Goal: Information Seeking & Learning: Learn about a topic

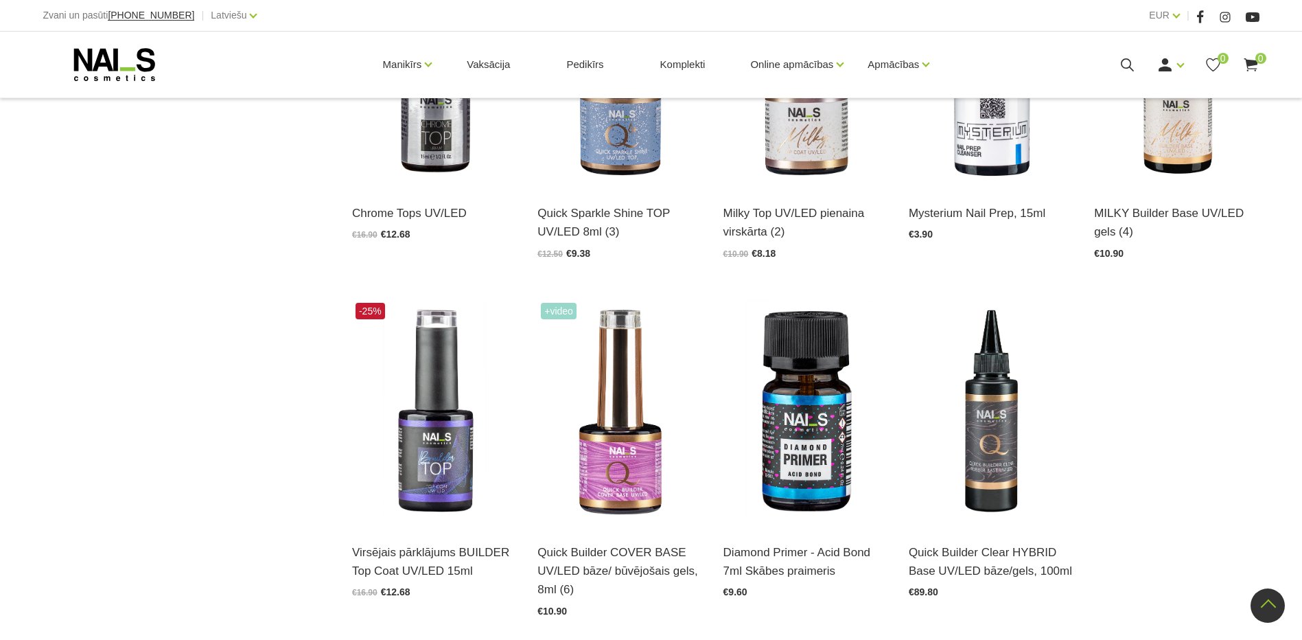
scroll to position [1510, 0]
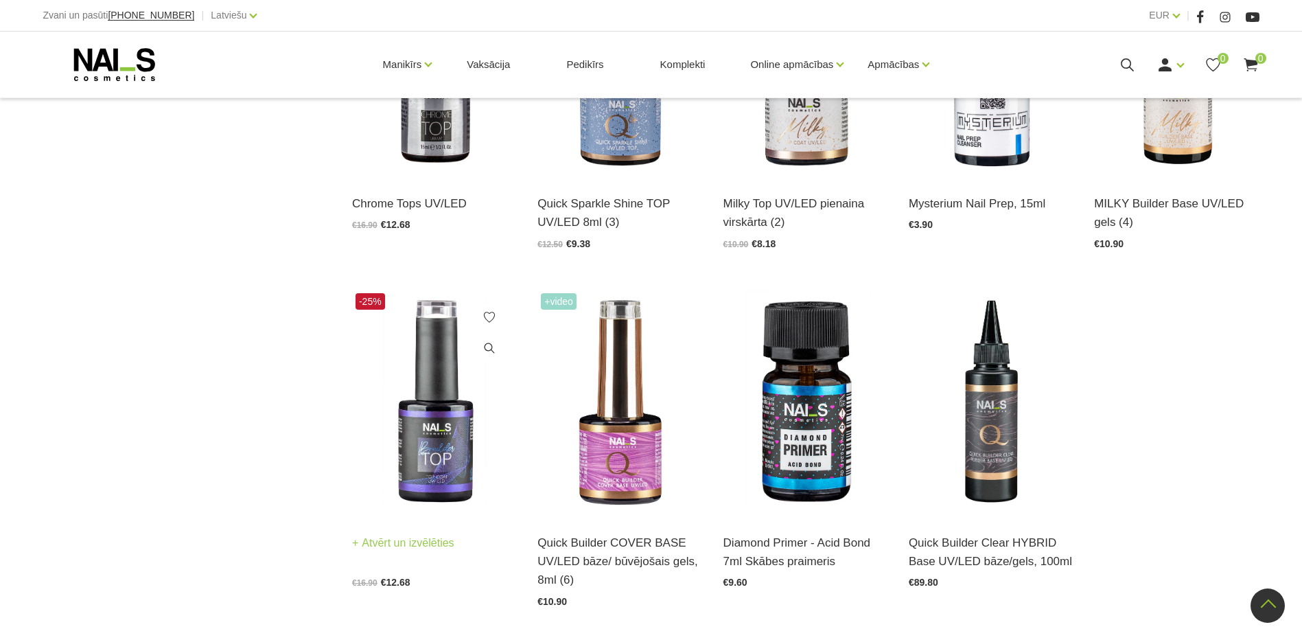
click at [428, 428] on img at bounding box center [434, 403] width 165 height 227
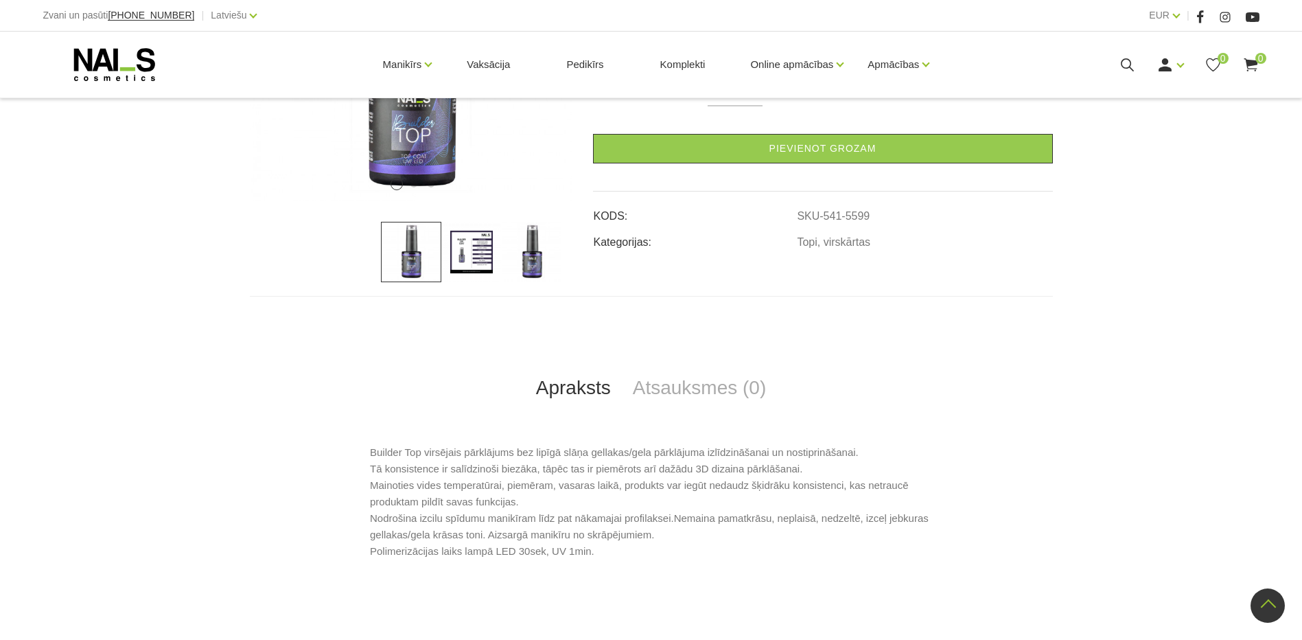
scroll to position [206, 0]
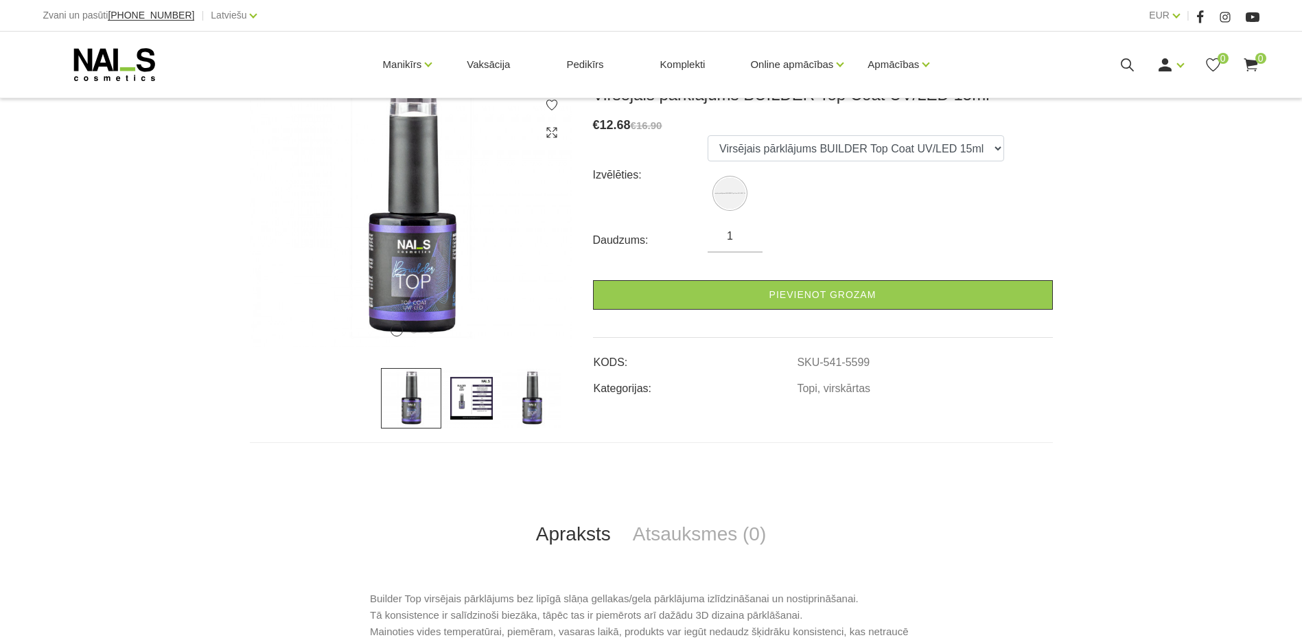
click at [479, 405] on img at bounding box center [471, 398] width 60 height 60
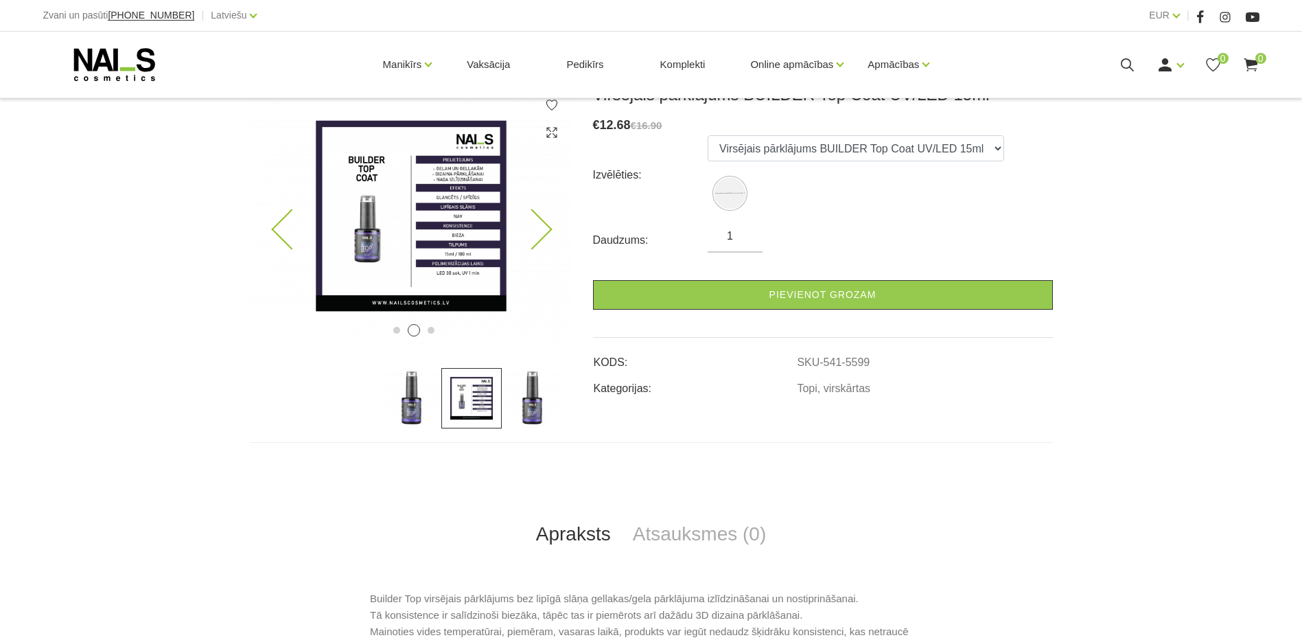
click at [470, 187] on img at bounding box center [411, 215] width 323 height 263
click at [476, 205] on img at bounding box center [411, 215] width 323 height 263
drag, startPoint x: 872, startPoint y: 362, endPoint x: 796, endPoint y: 366, distance: 75.6
click at [796, 366] on tr "KODS: SKU-541-5599" at bounding box center [823, 358] width 460 height 26
copy tr "SKU-541-5599"
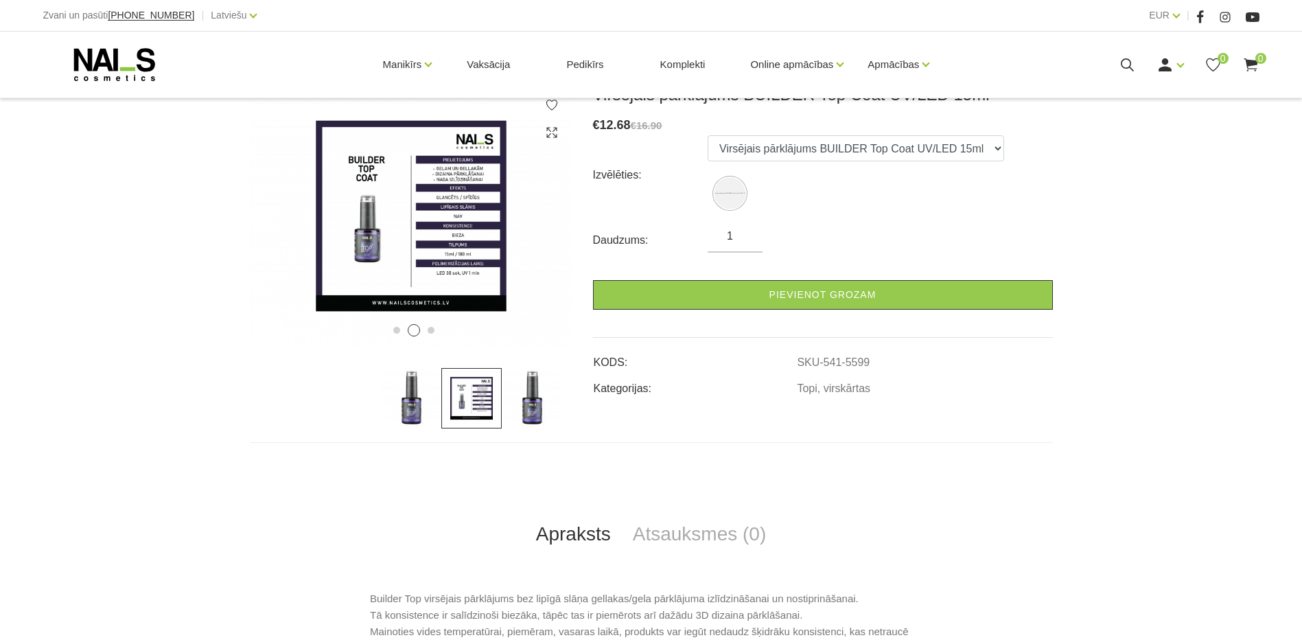
click at [1122, 485] on div "1 2 3 Virsējais pārklājums BUILDER Top Coat UV/LED 15ml € 12.68 €16.90 Izvēlēti…" at bounding box center [651, 405] width 1302 height 642
click at [1154, 507] on div "1 2 3 Virsējais pārklājums BUILDER Top Coat UV/LED 15ml € 12.68 €16.90 Izvēlēti…" at bounding box center [651, 405] width 1302 height 642
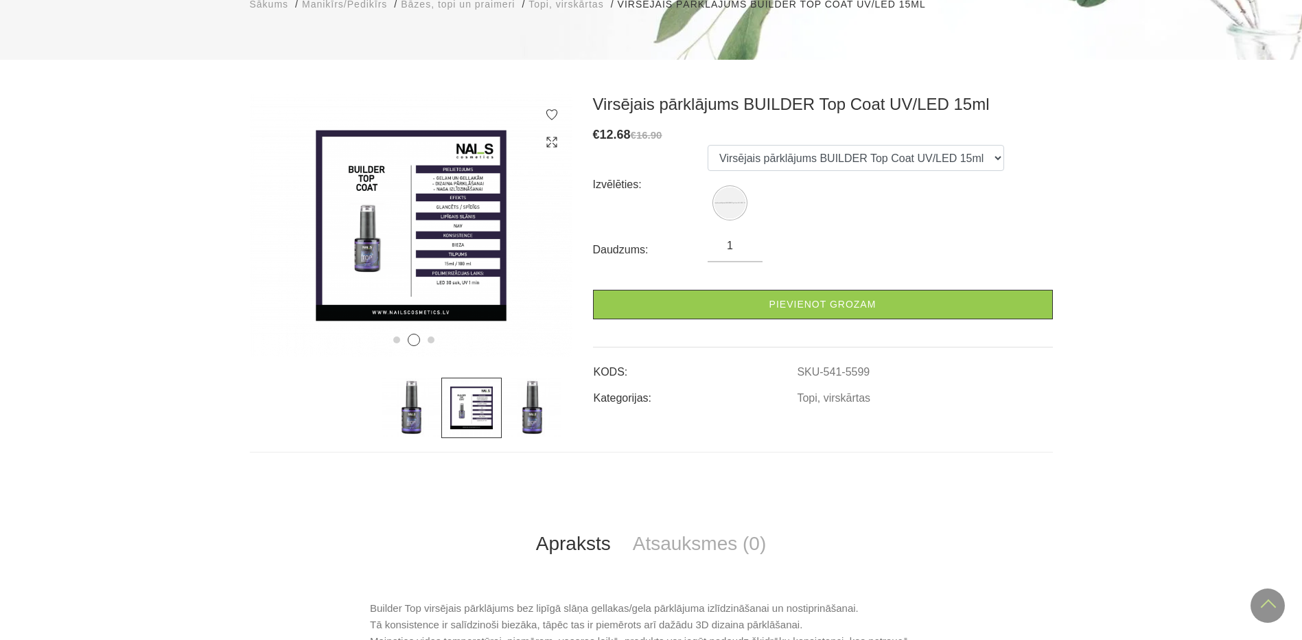
scroll to position [69, 0]
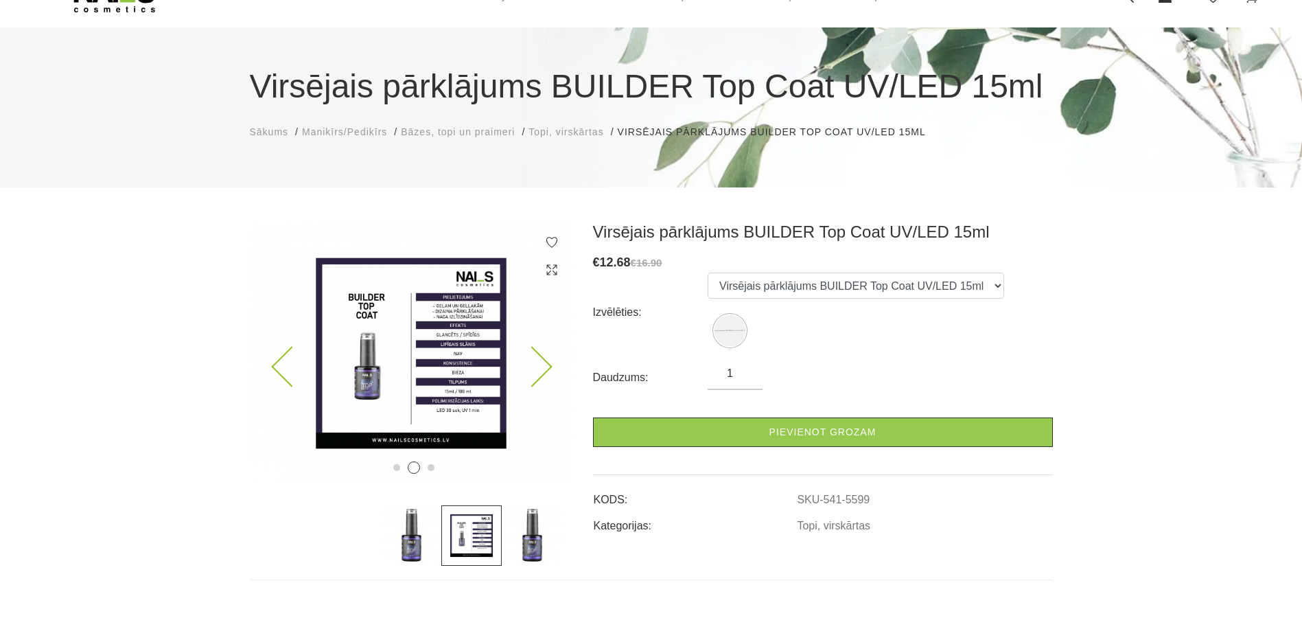
click at [467, 303] on img at bounding box center [411, 353] width 323 height 263
click at [550, 371] on img at bounding box center [411, 353] width 323 height 263
click at [544, 361] on icon at bounding box center [531, 367] width 41 height 41
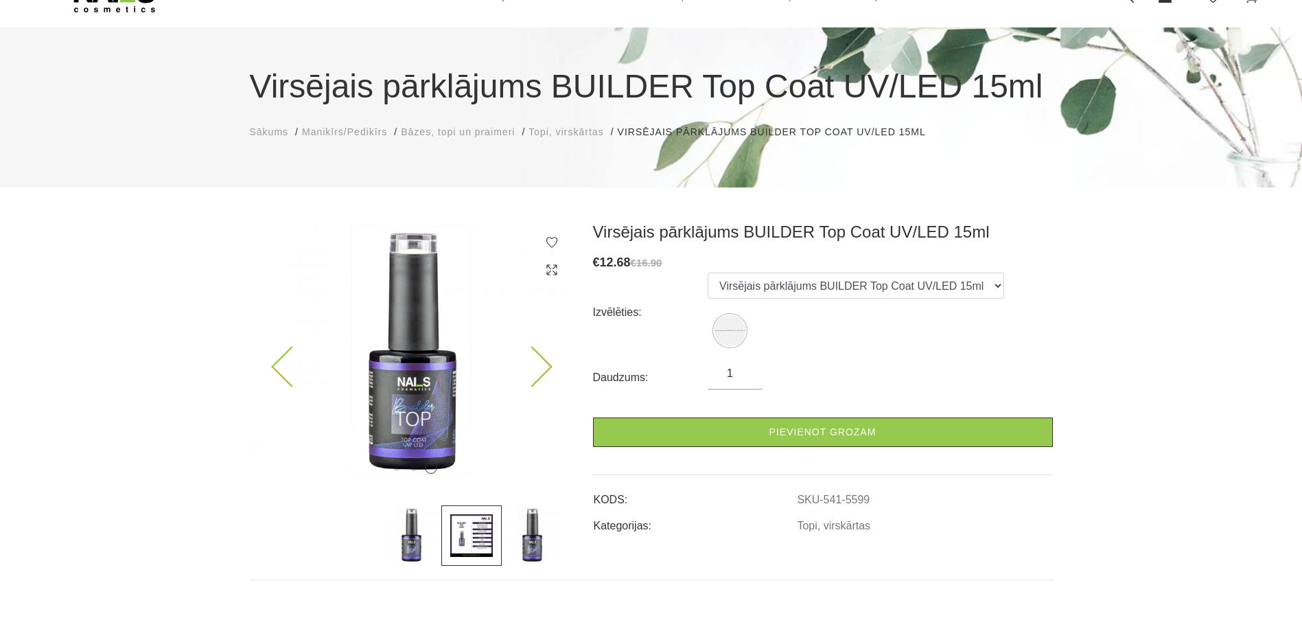
click at [462, 391] on img at bounding box center [411, 353] width 323 height 263
click at [422, 388] on img at bounding box center [411, 353] width 323 height 263
click at [538, 375] on icon at bounding box center [531, 367] width 41 height 41
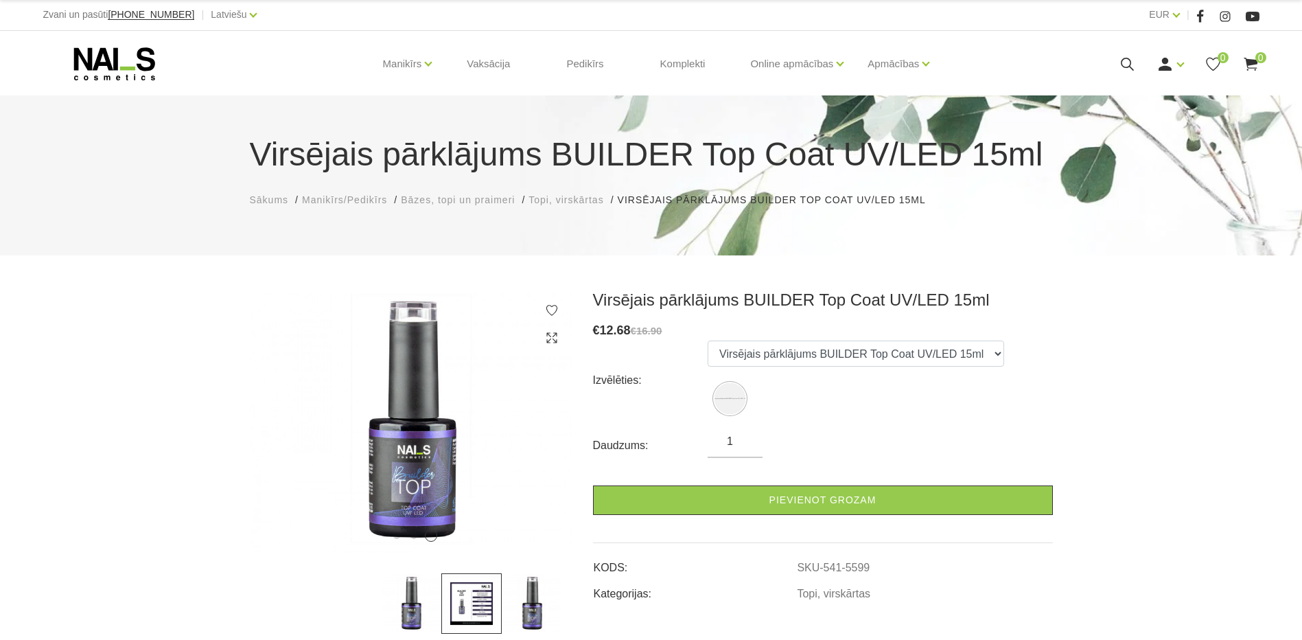
scroll to position [0, 0]
click at [128, 65] on icon at bounding box center [115, 64] width 144 height 34
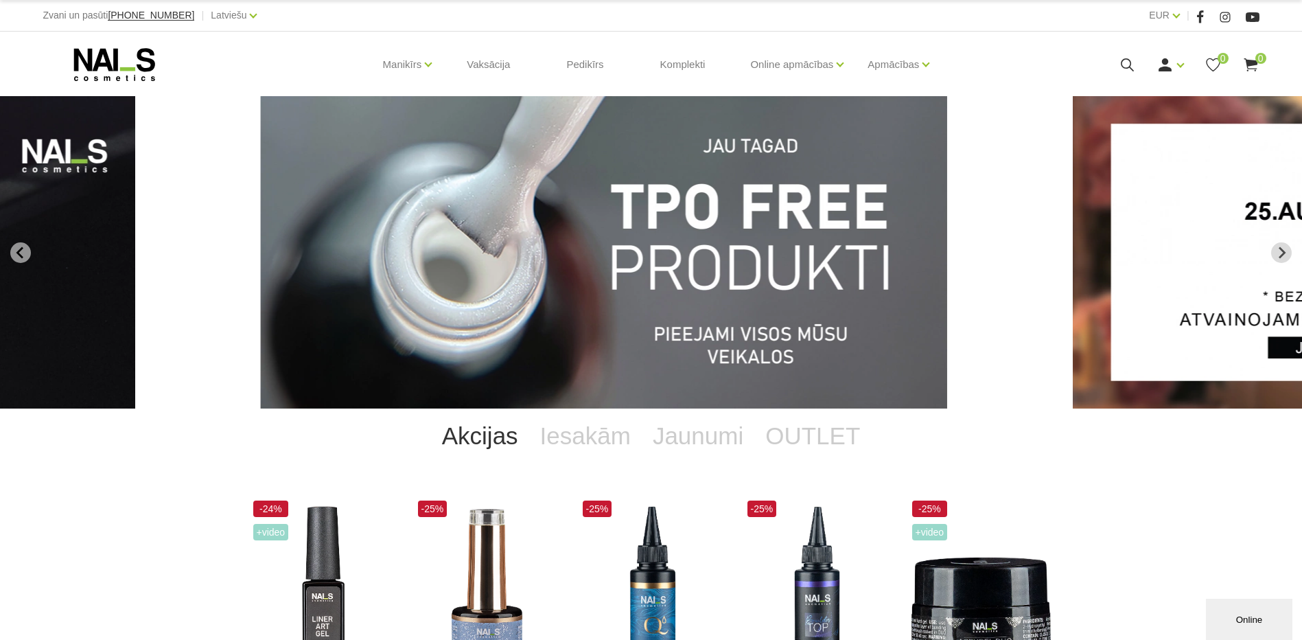
click at [777, 247] on img "1 of 13" at bounding box center [603, 252] width 687 height 312
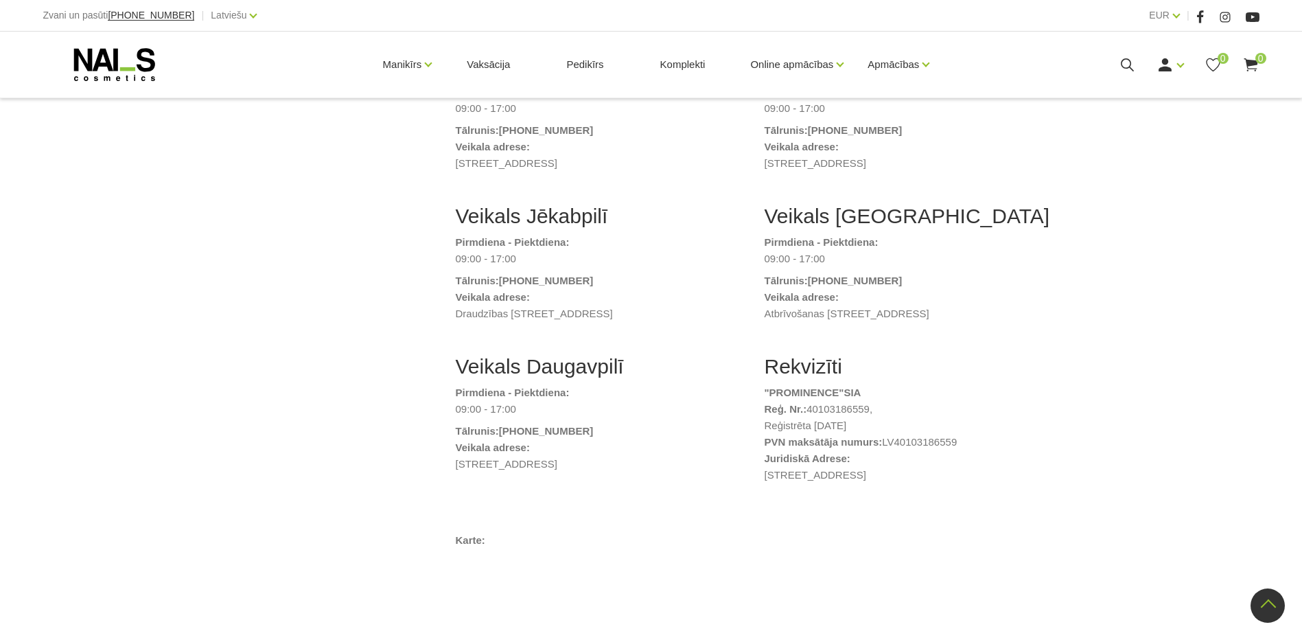
scroll to position [961, 0]
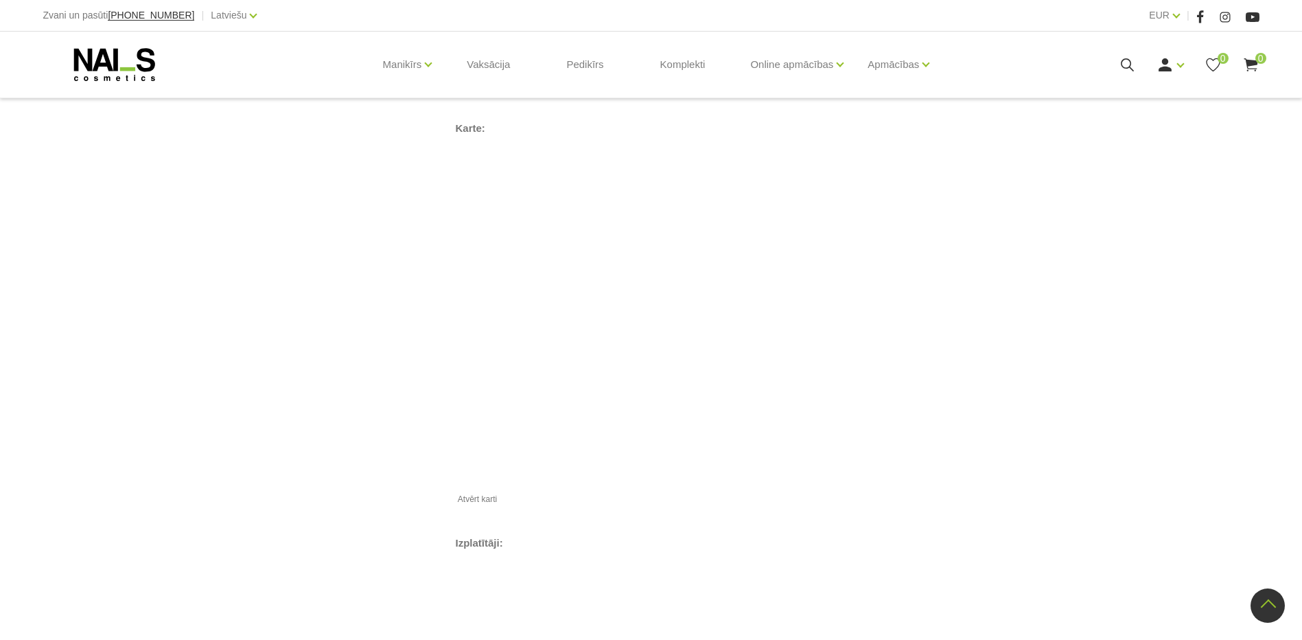
click at [107, 78] on use at bounding box center [114, 64] width 81 height 33
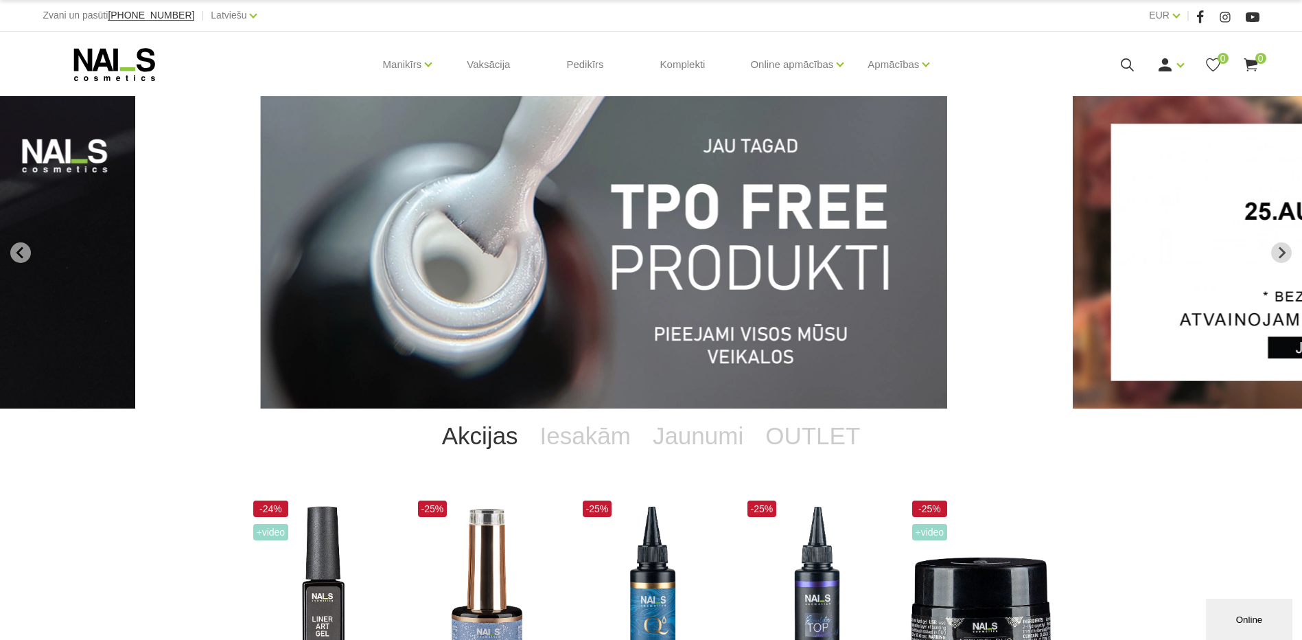
click at [481, 205] on img "1 of 13" at bounding box center [603, 252] width 687 height 312
click at [1283, 257] on icon "Next slide" at bounding box center [1282, 252] width 12 height 12
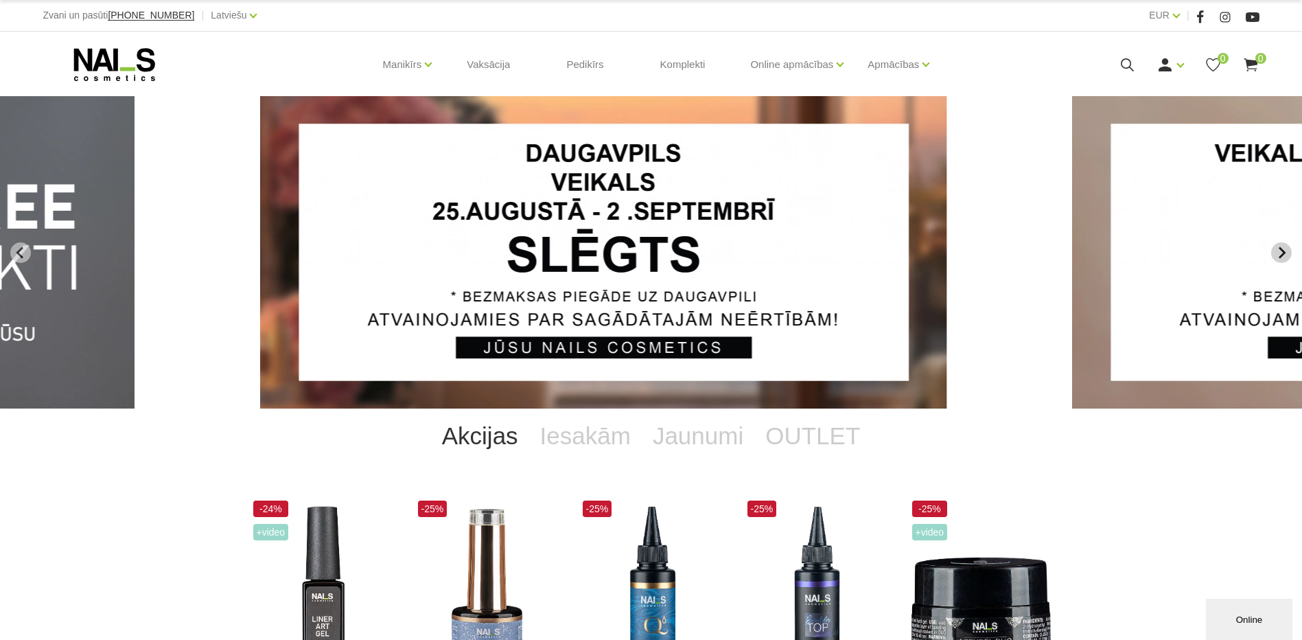
click at [1283, 257] on icon "Next slide" at bounding box center [1282, 252] width 12 height 12
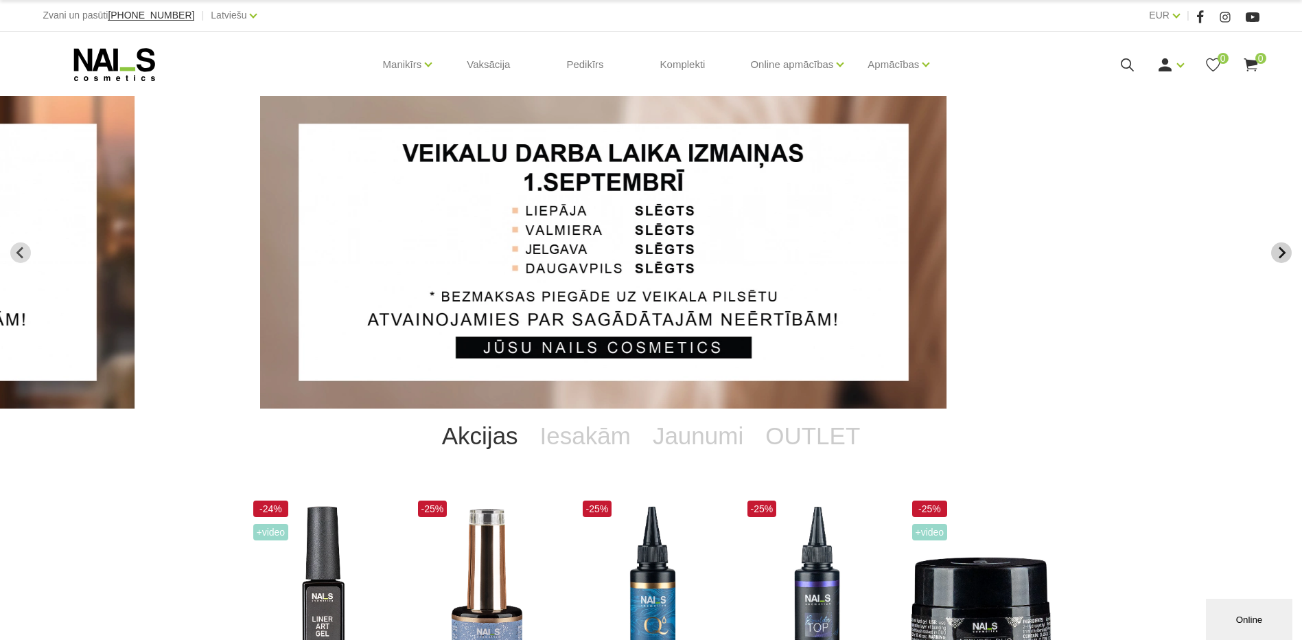
click at [1283, 257] on icon "Next slide" at bounding box center [1282, 252] width 12 height 12
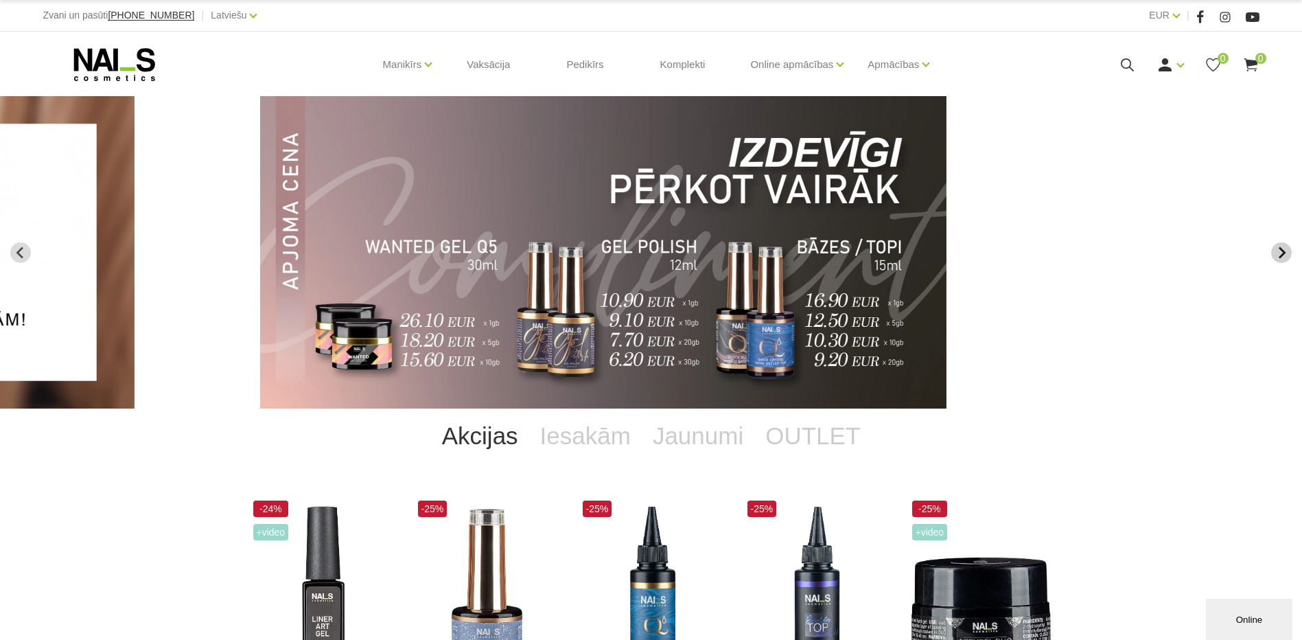
click at [1283, 257] on icon "Next slide" at bounding box center [1282, 252] width 12 height 12
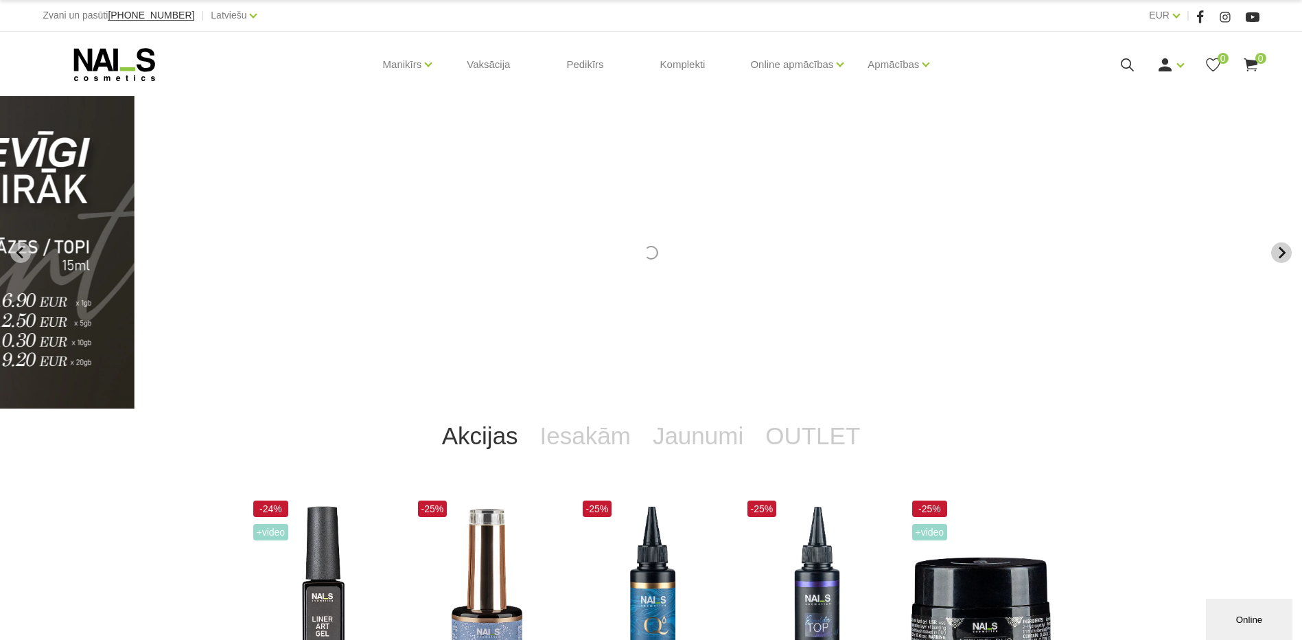
click at [1283, 257] on icon "Next slide" at bounding box center [1282, 252] width 12 height 12
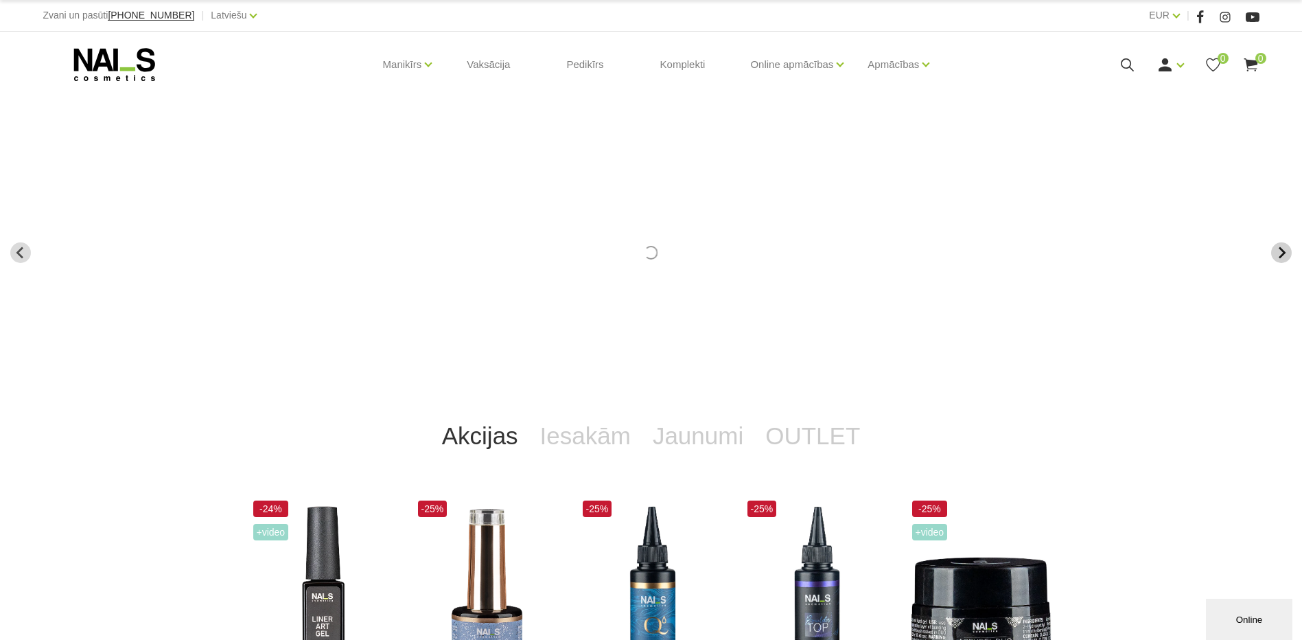
click at [1283, 257] on icon "Next slide" at bounding box center [1282, 252] width 12 height 12
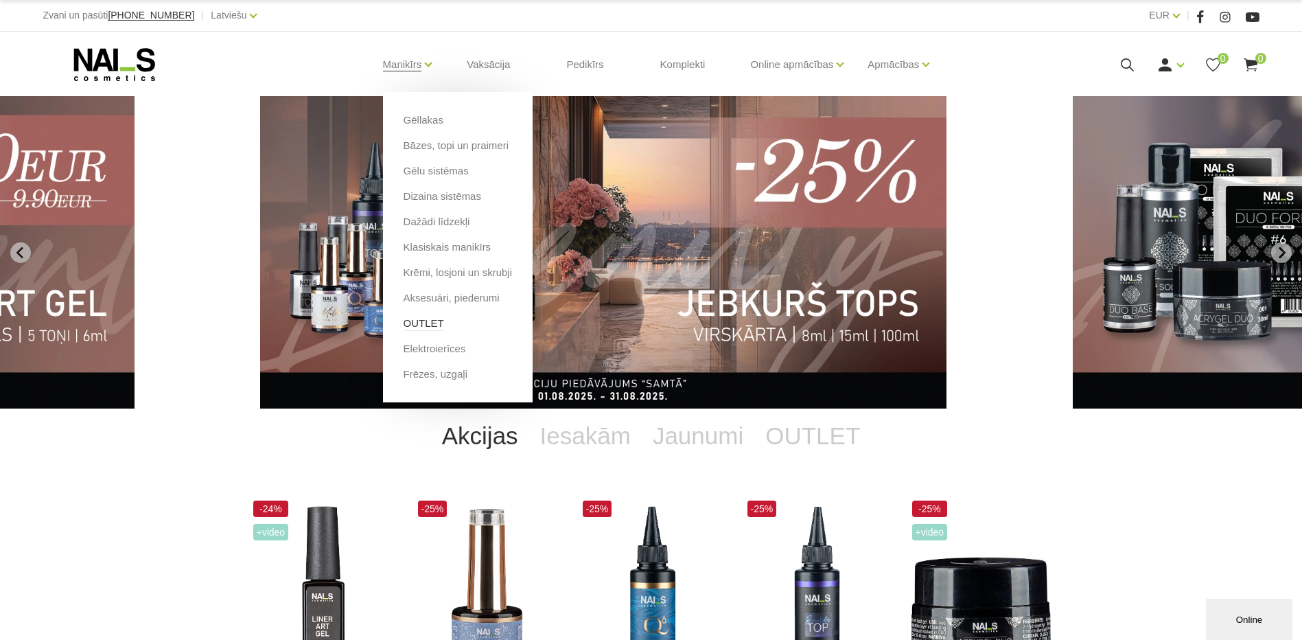
click at [430, 325] on link "OUTLET" at bounding box center [424, 323] width 41 height 15
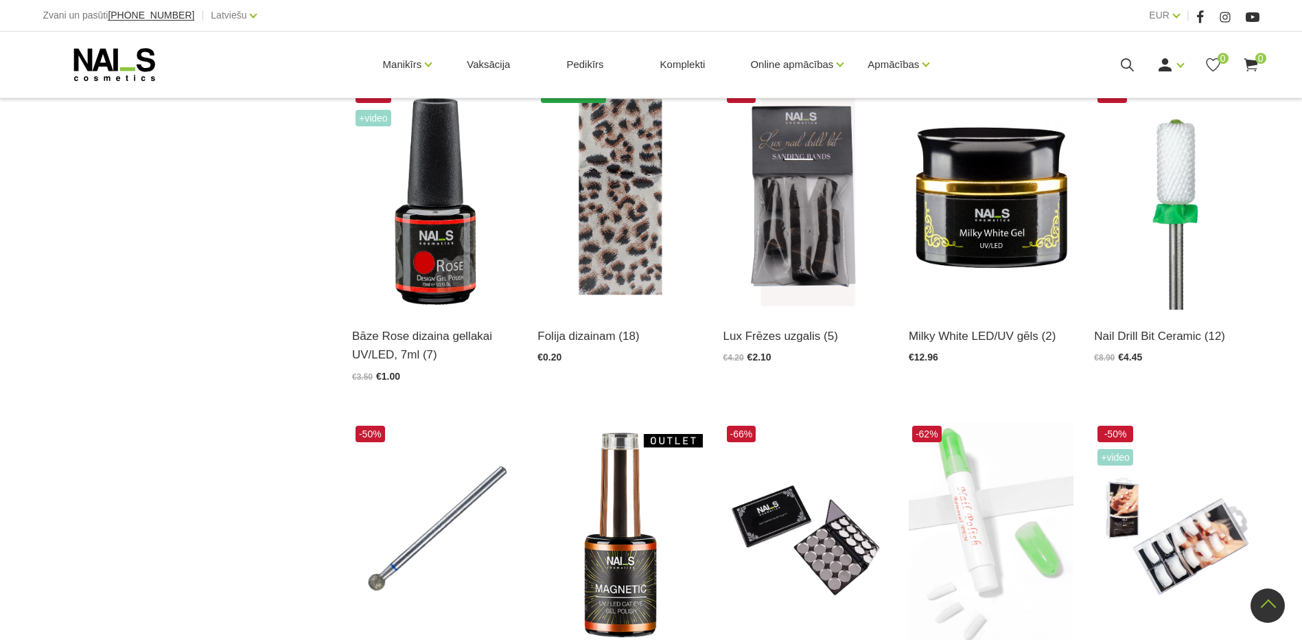
scroll to position [824, 0]
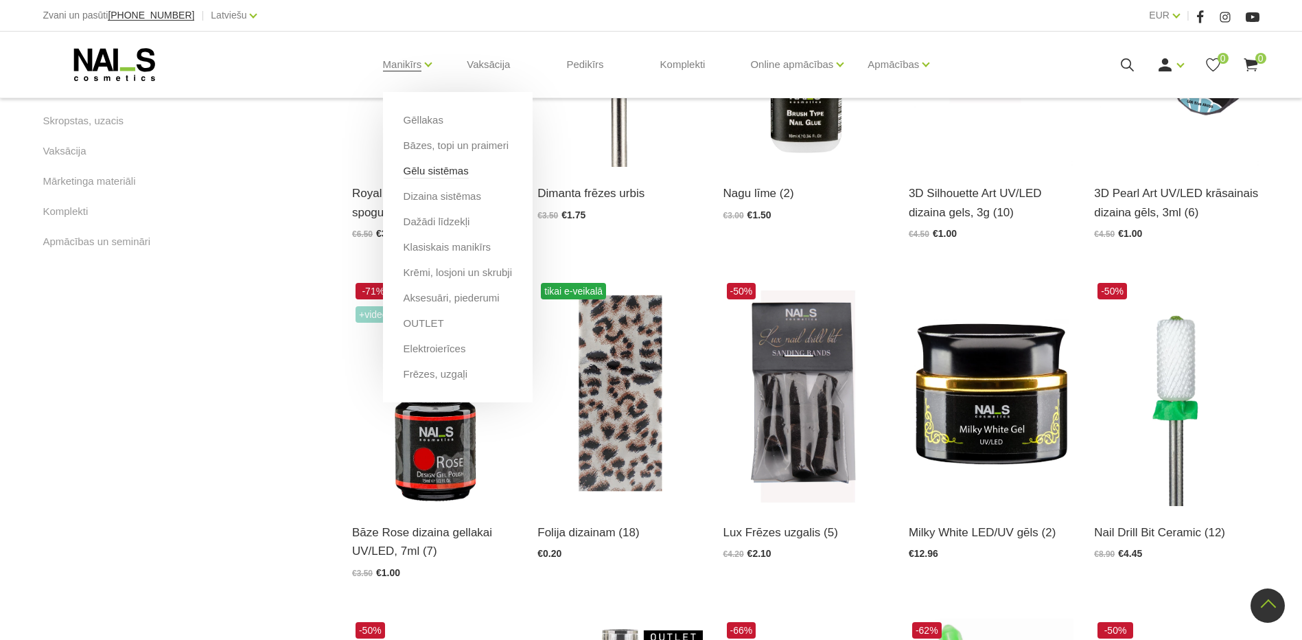
click at [430, 169] on link "Gēlu sistēmas" at bounding box center [436, 170] width 65 height 15
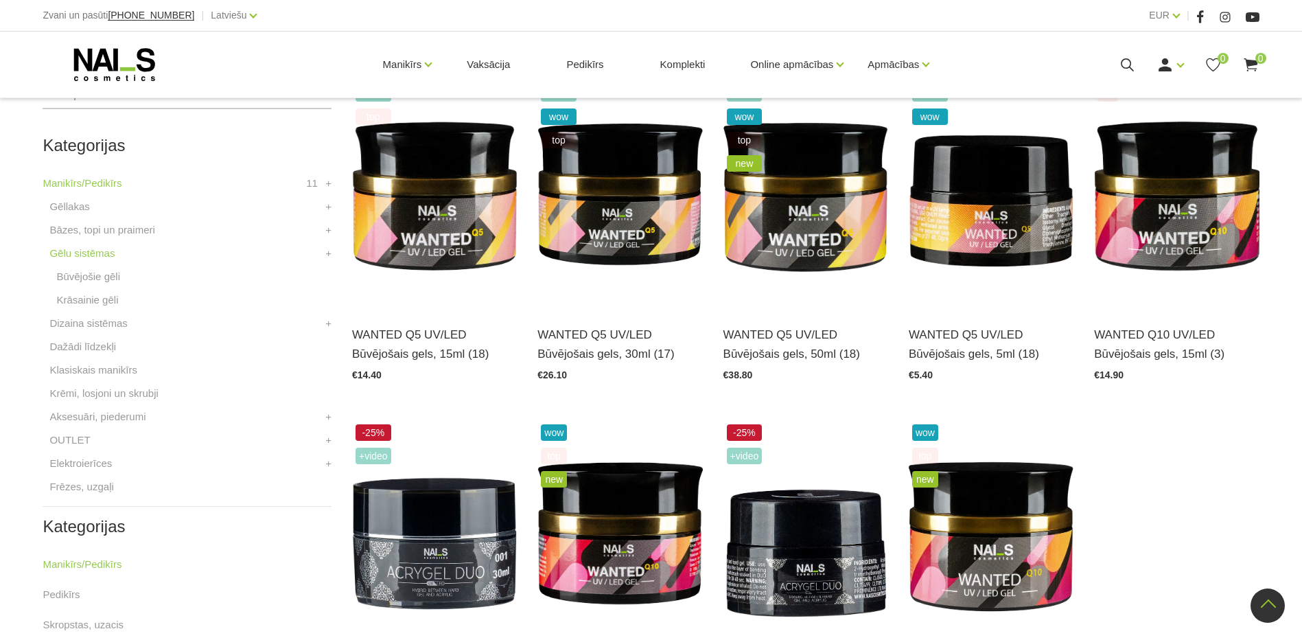
scroll to position [137, 0]
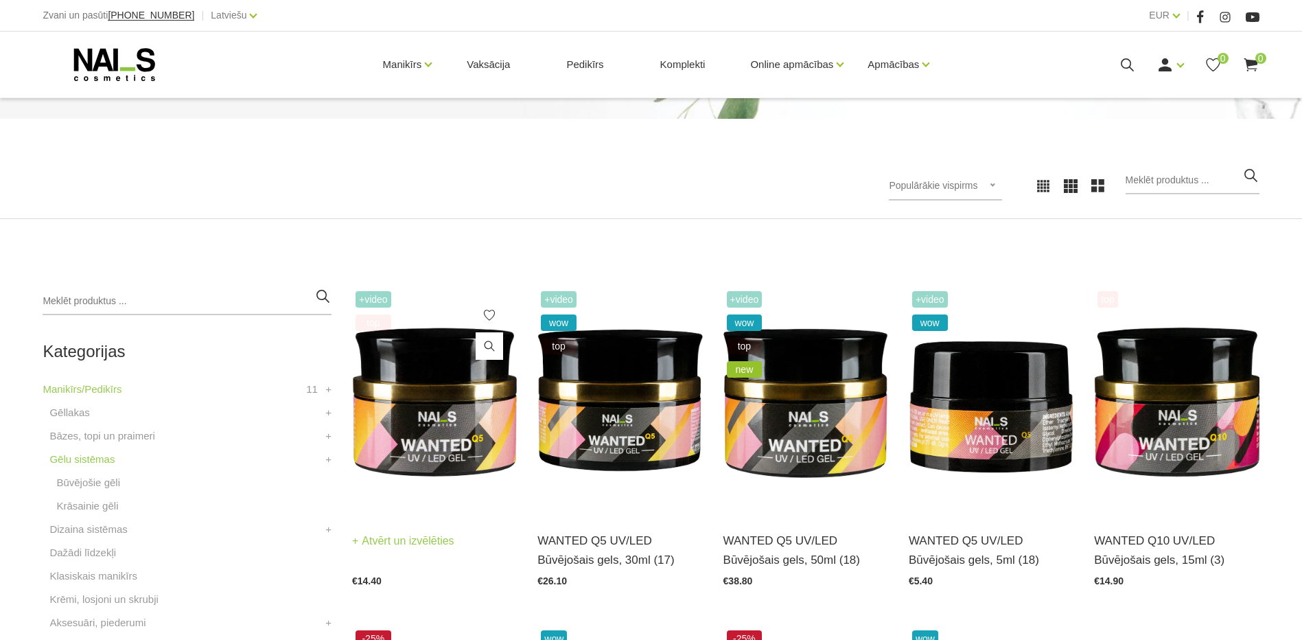
click at [469, 413] on img at bounding box center [434, 401] width 165 height 227
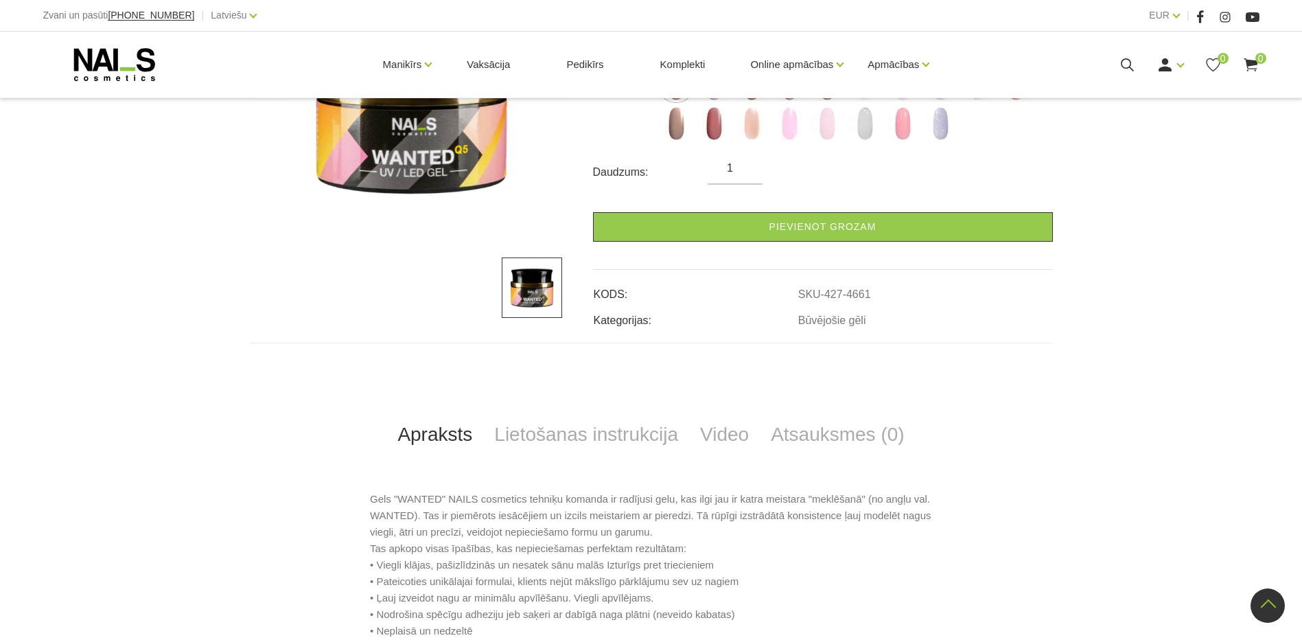
scroll to position [137, 0]
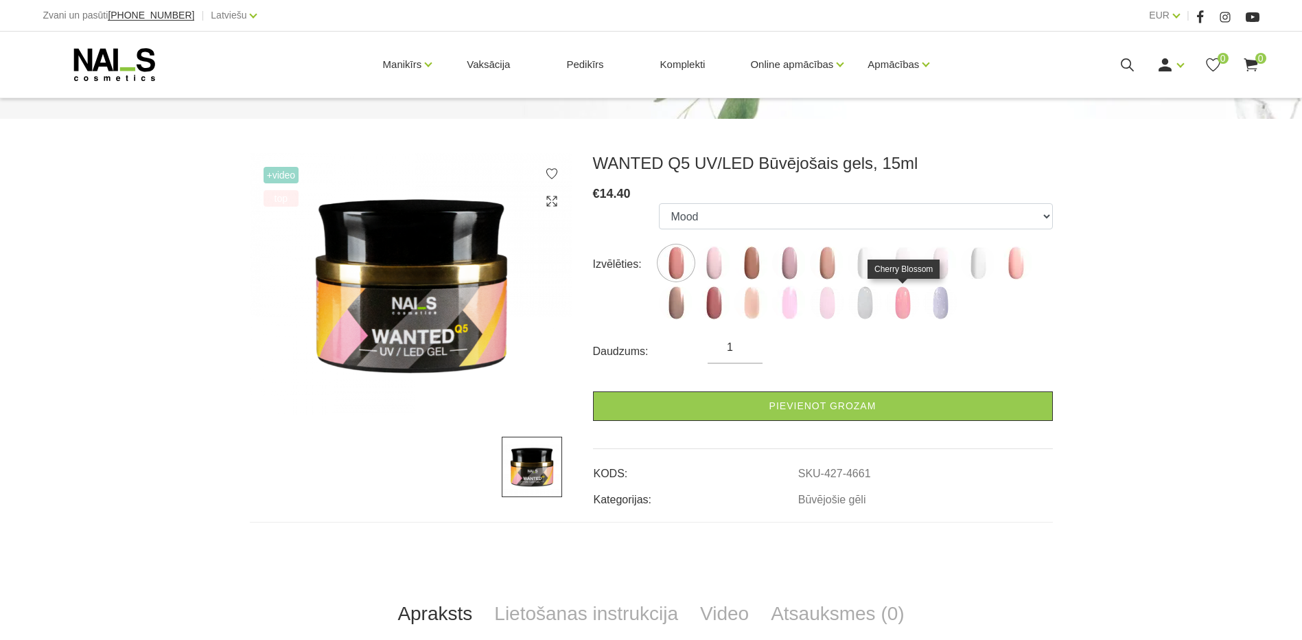
click at [900, 310] on img at bounding box center [903, 303] width 34 height 34
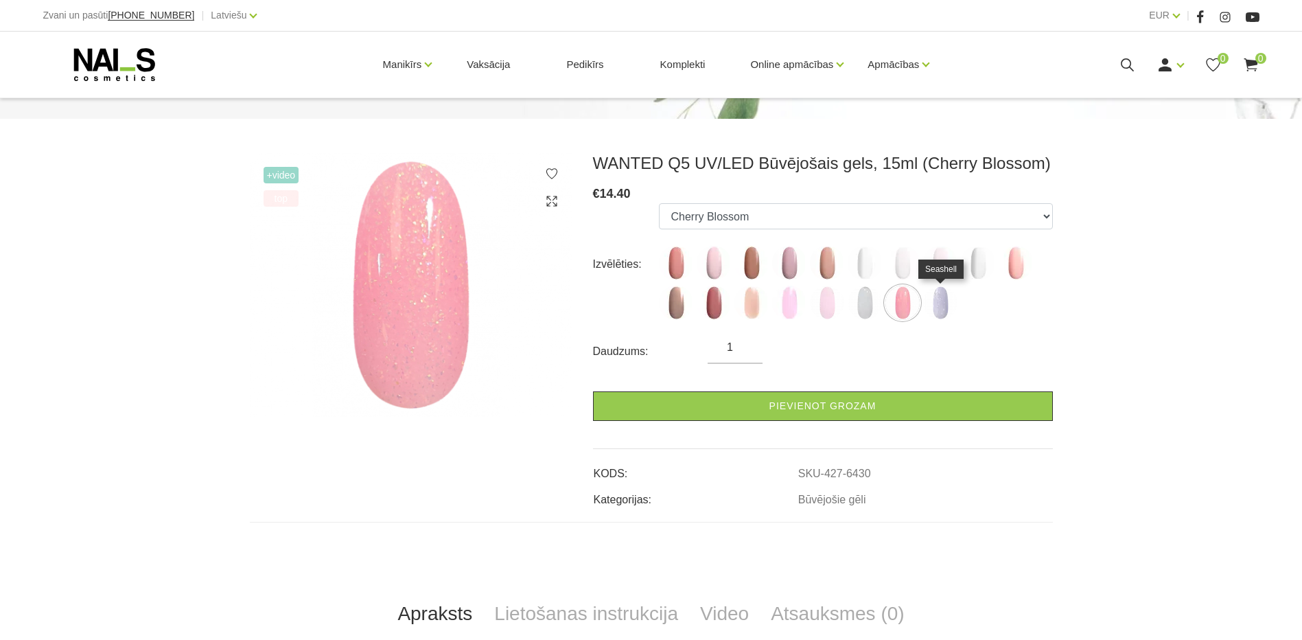
click at [941, 303] on img at bounding box center [940, 303] width 34 height 34
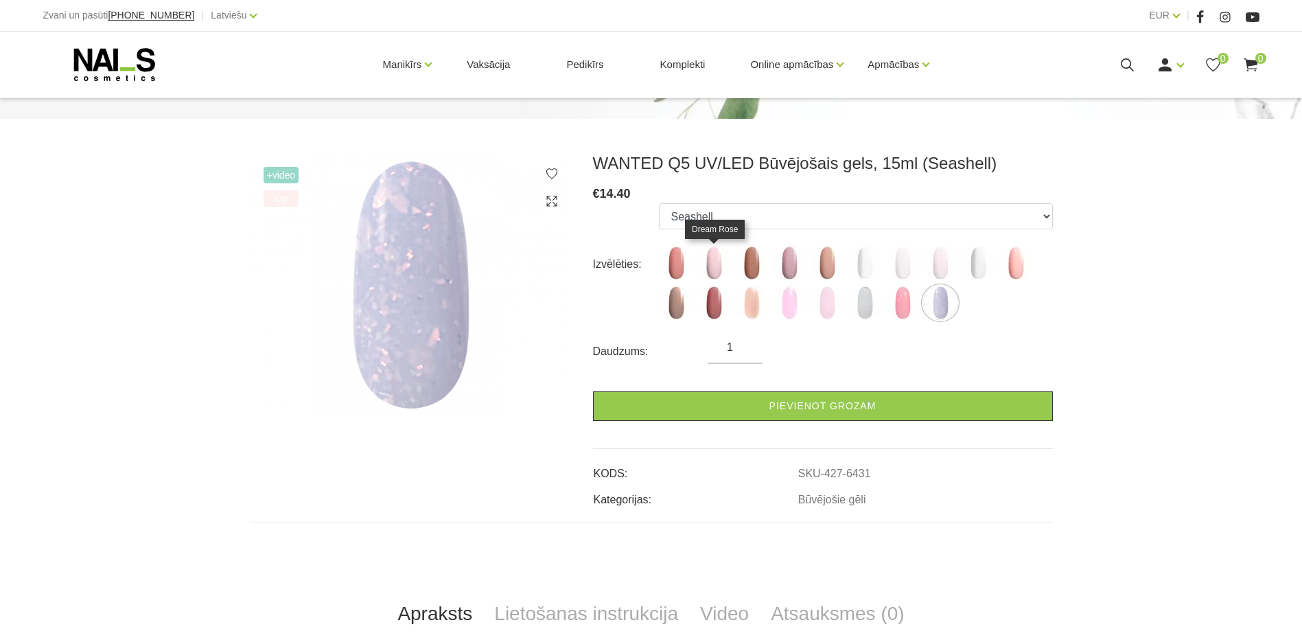
click at [716, 277] on img at bounding box center [714, 263] width 34 height 34
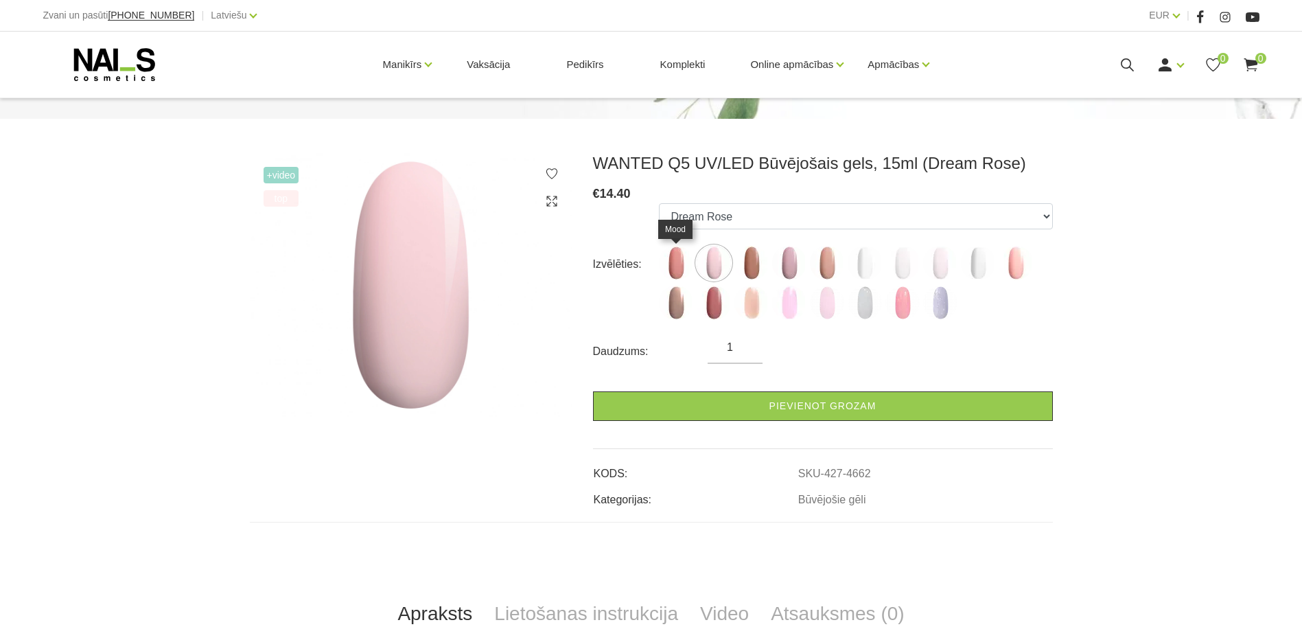
click at [668, 268] on img at bounding box center [676, 263] width 34 height 34
select select "4661"
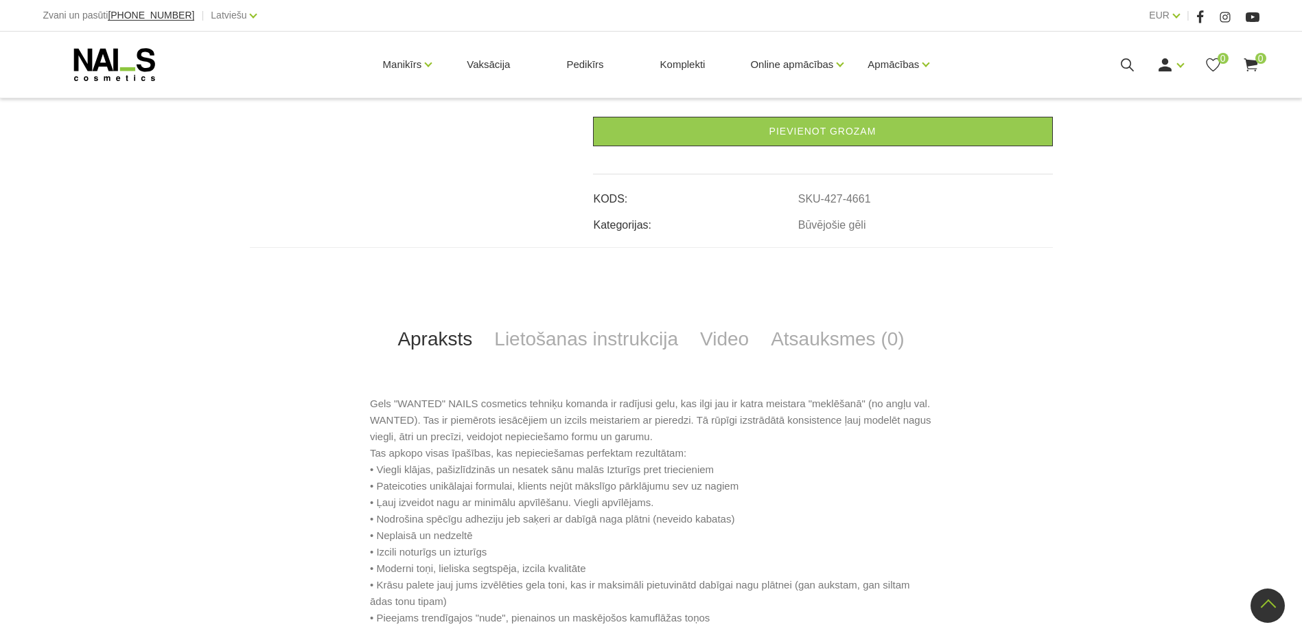
scroll to position [0, 0]
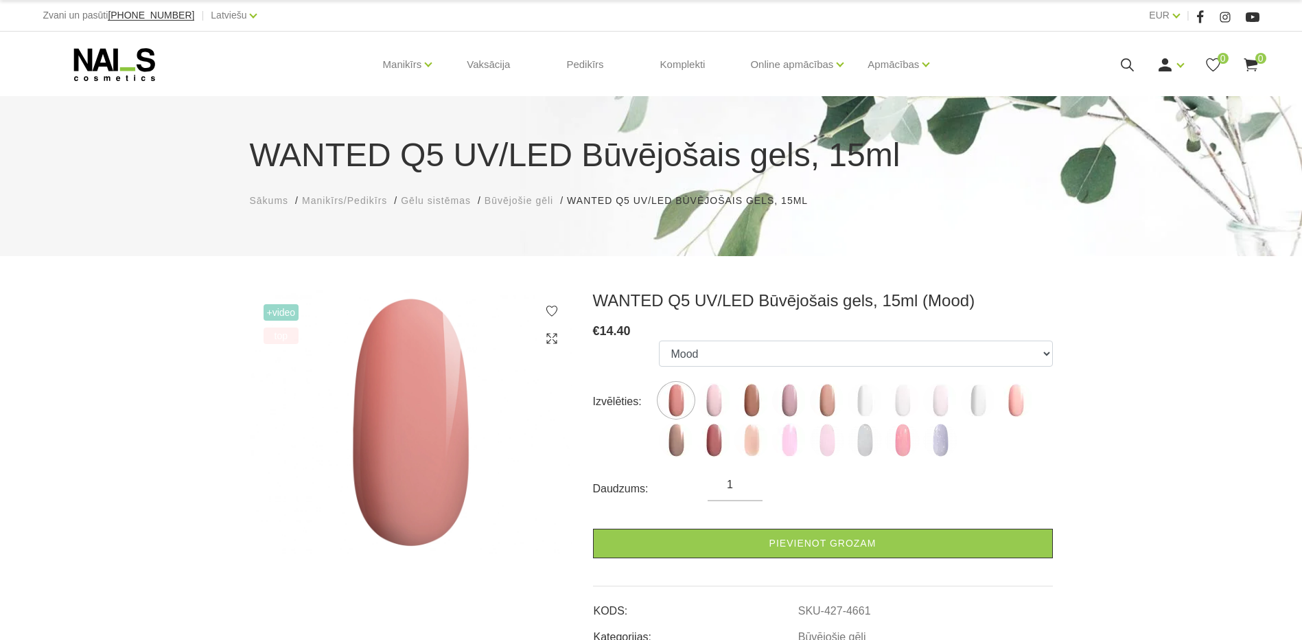
click at [113, 56] on icon at bounding box center [115, 64] width 144 height 34
